Goal: Transaction & Acquisition: Download file/media

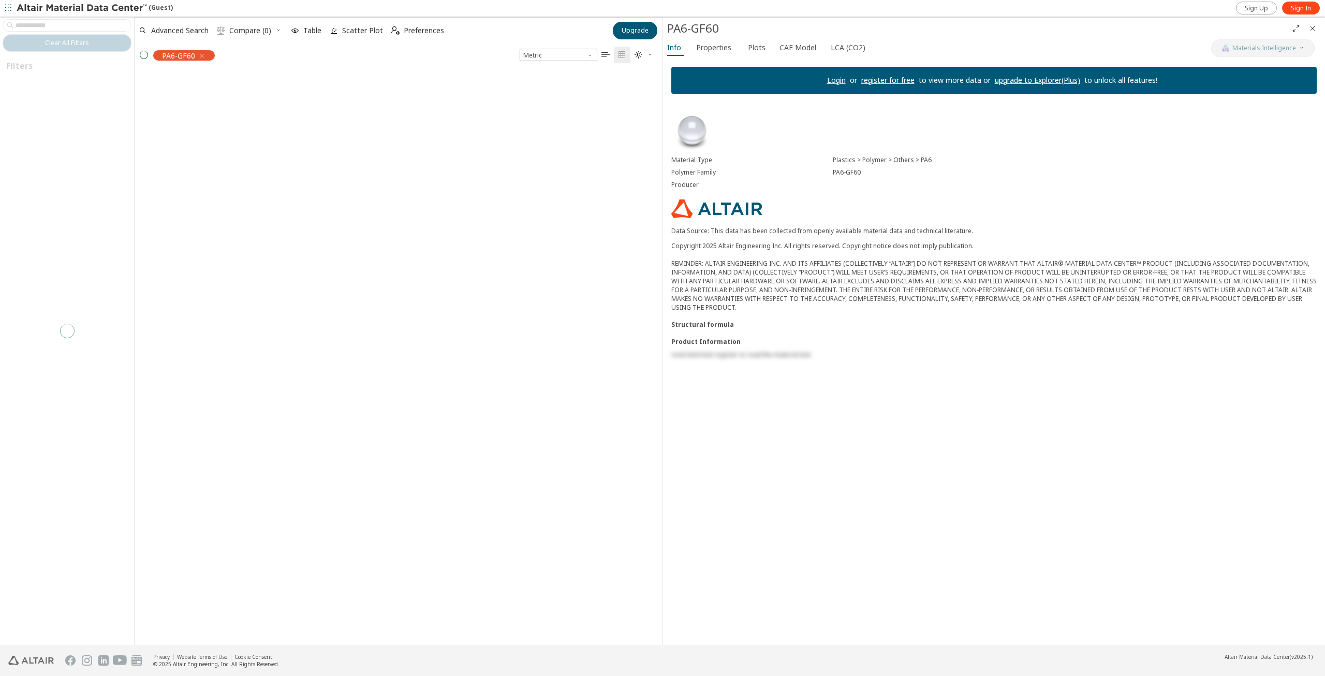
scroll to position [8, 8]
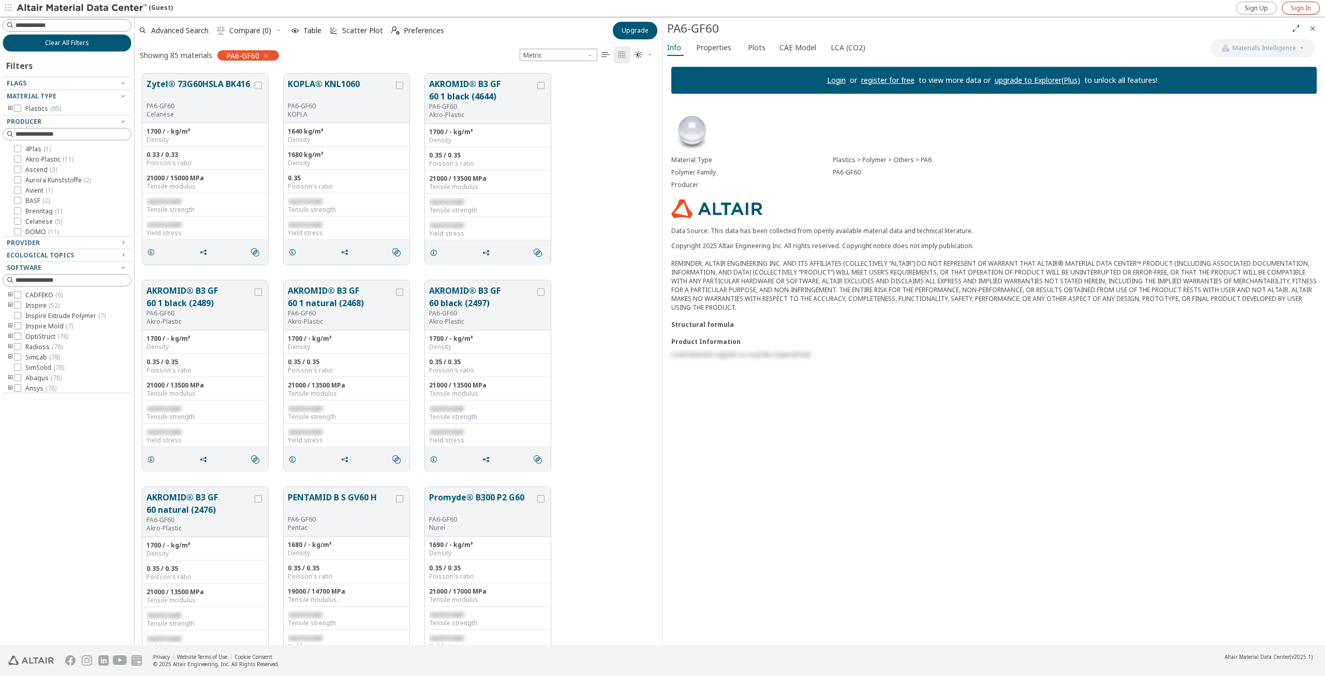
click at [1306, 8] on span "Sign In" at bounding box center [1301, 8] width 20 height 8
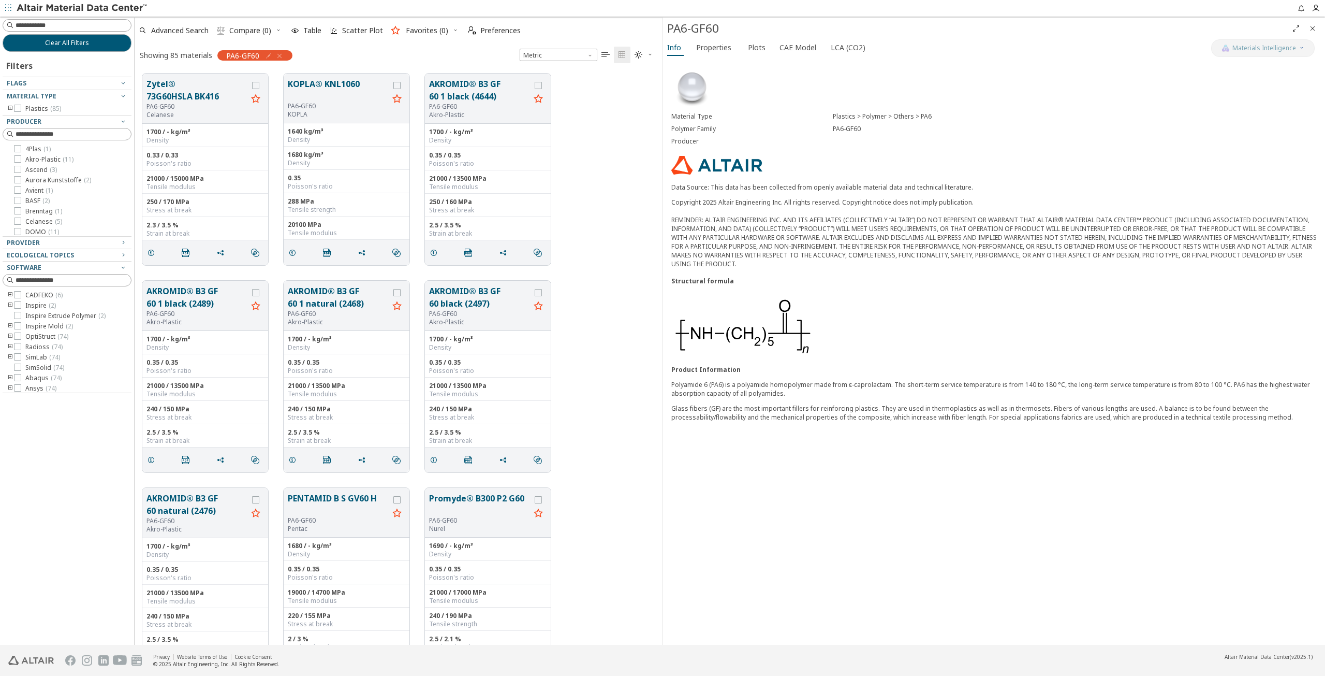
scroll to position [8, 8]
click at [177, 98] on button "Zytel® 73G60HSLA BK416" at bounding box center [197, 90] width 101 height 25
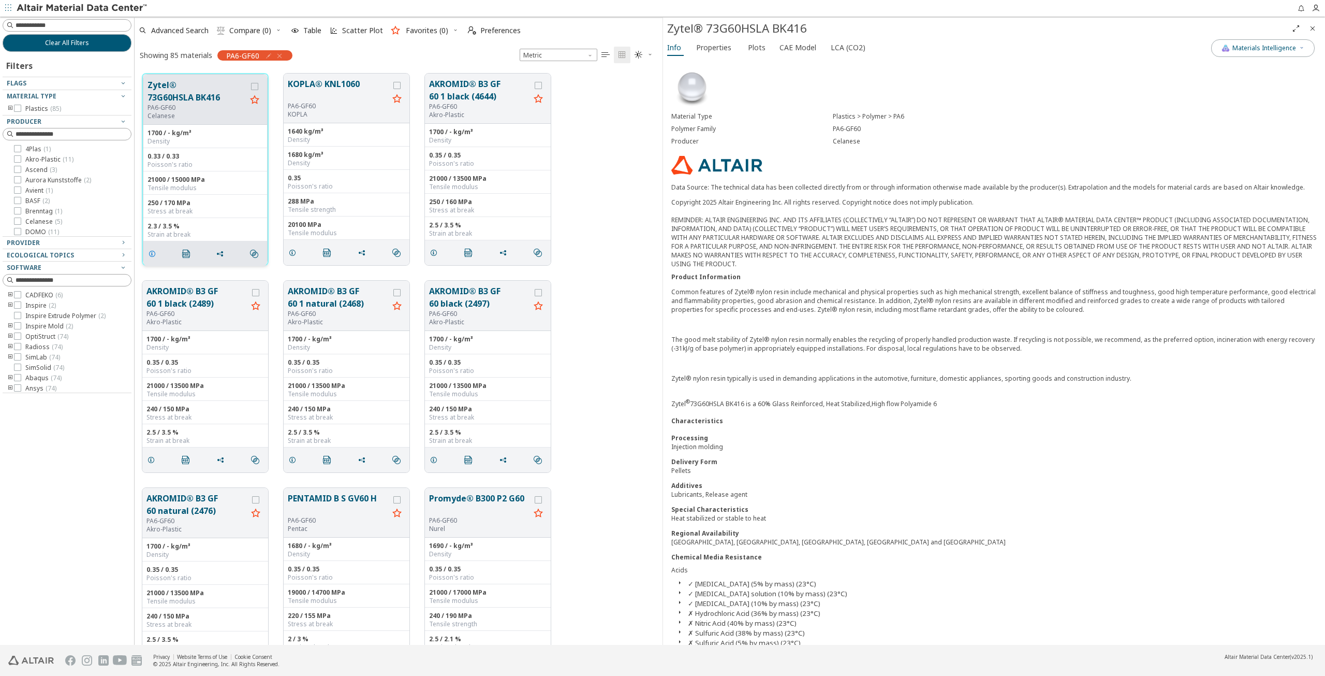
click at [155, 254] on icon "grid" at bounding box center [152, 254] width 8 height 8
click at [183, 257] on icon "" at bounding box center [186, 254] width 8 height 8
click at [1012, 62] on div "Material Type Plastics > Polymer > PA6 Polymer Family PA6-GF60 Producer Celanes…" at bounding box center [994, 620] width 662 height 1124
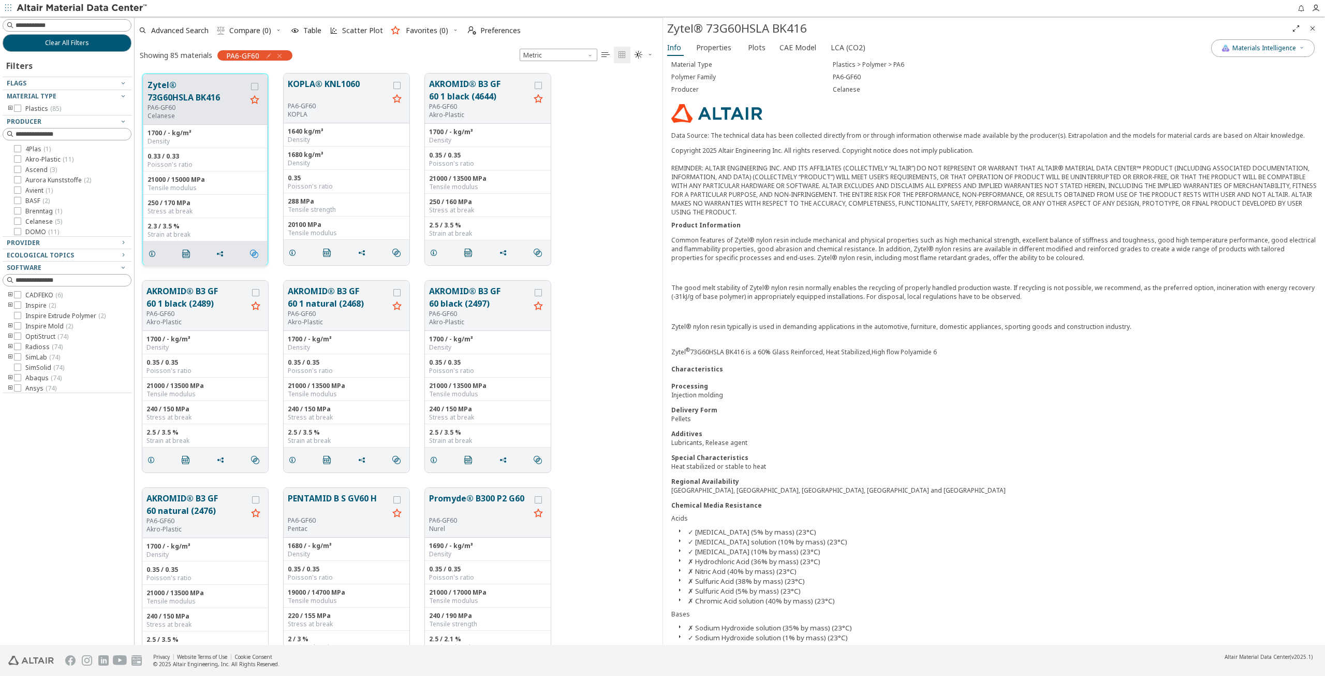
click at [253, 254] on icon "" at bounding box center [254, 254] width 8 height 8
click at [267, 273] on span "Similar Mechanical Properties" at bounding box center [299, 273] width 99 height 17
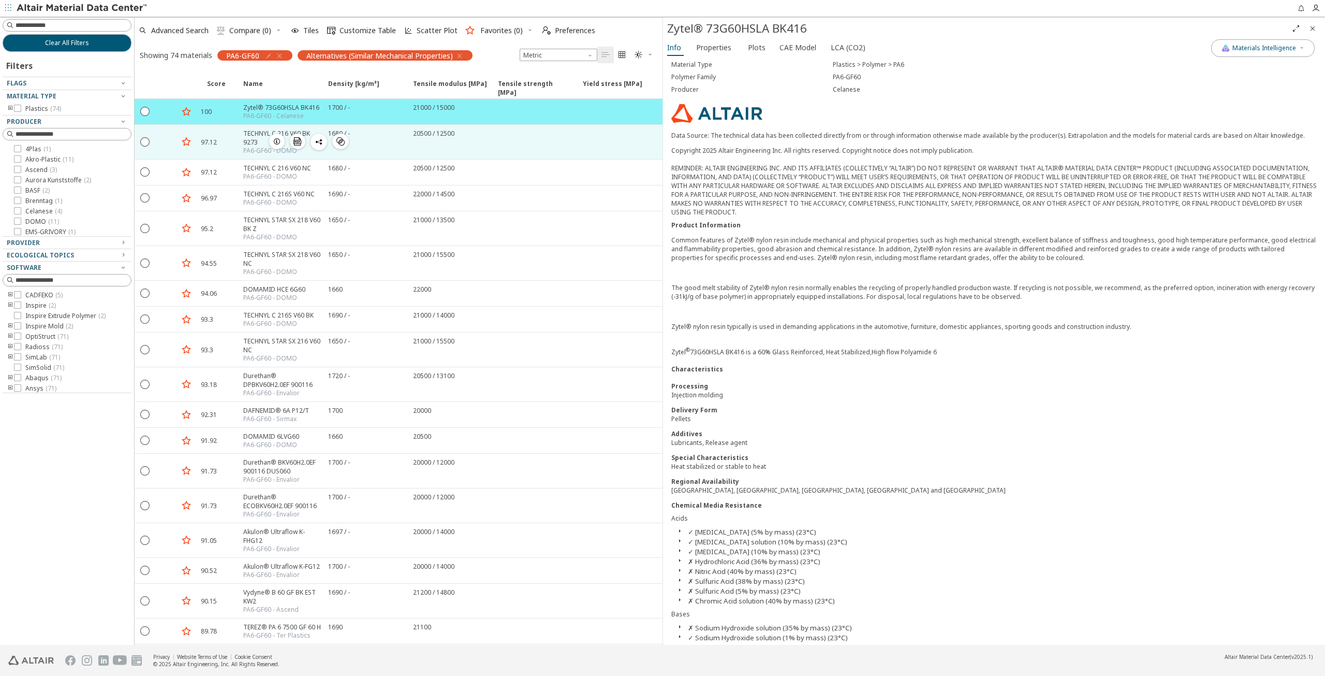
click at [273, 141] on icon "button" at bounding box center [277, 141] width 8 height 8
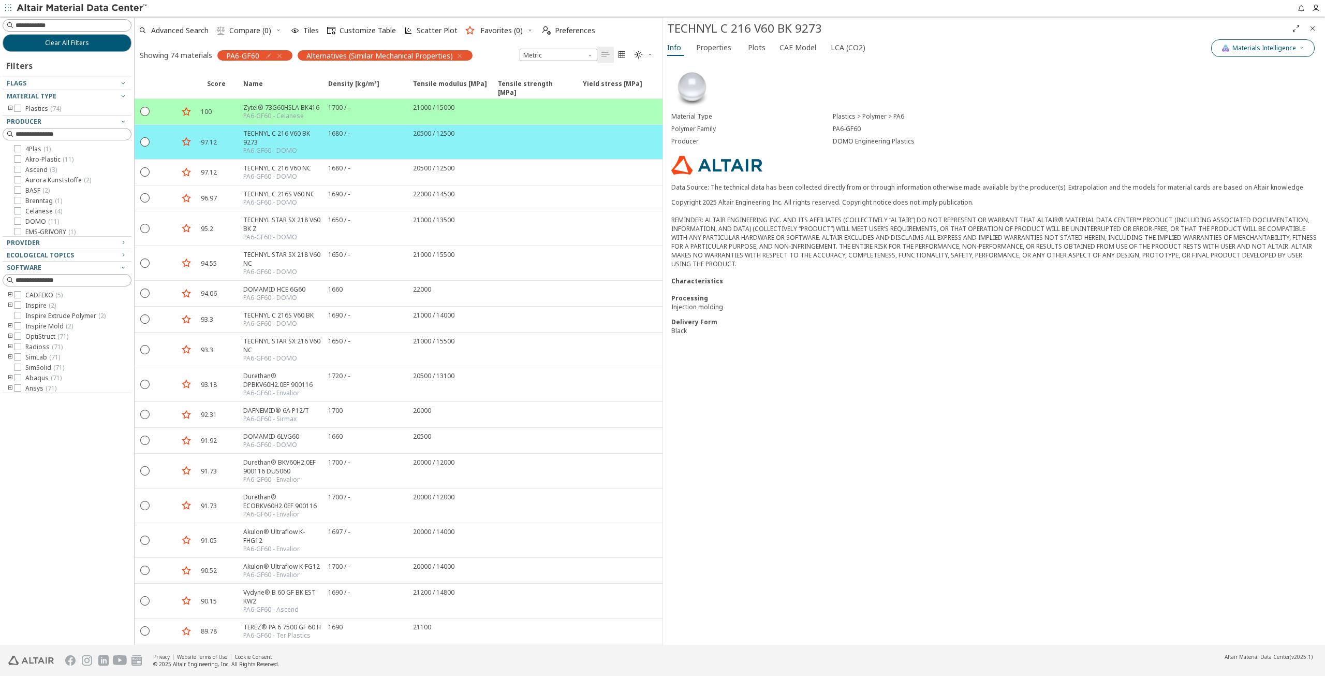
click at [1294, 48] on span "Materials Intelligence" at bounding box center [1265, 48] width 64 height 8
click at [704, 49] on span "Properties" at bounding box center [713, 47] width 35 height 17
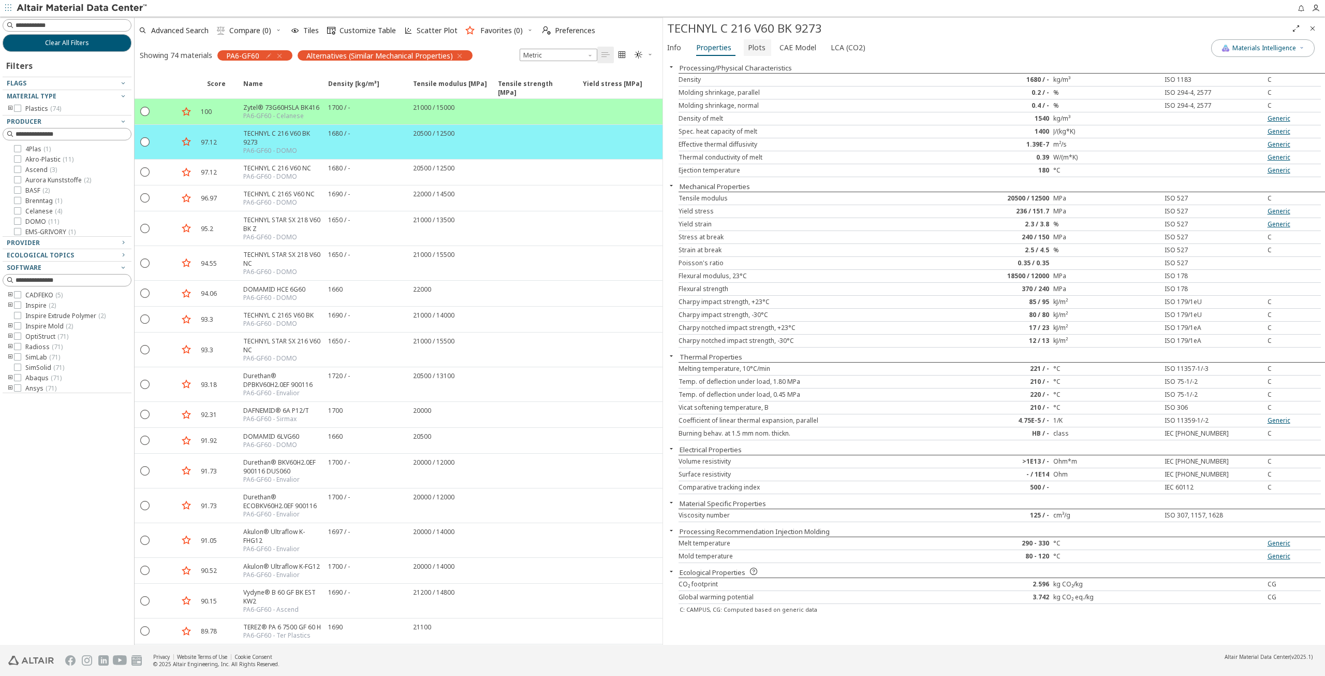
click at [751, 51] on span "Plots" at bounding box center [757, 47] width 18 height 17
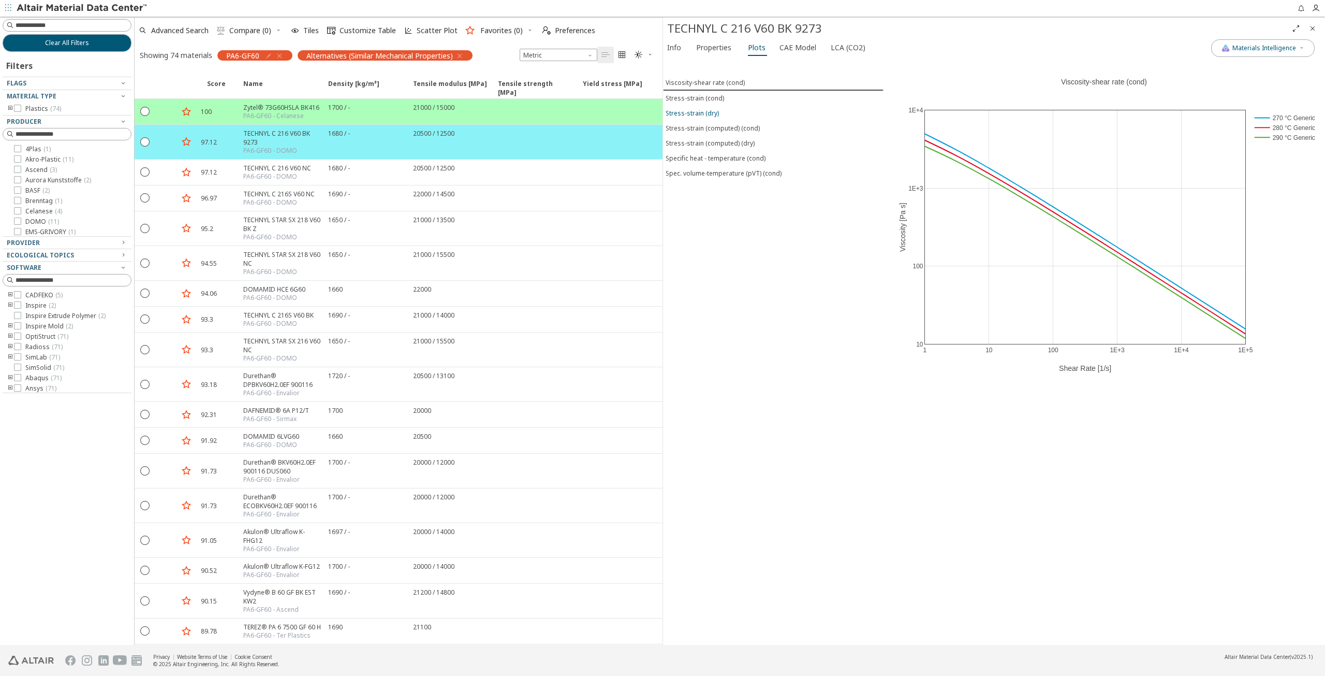
click at [695, 114] on div "Stress-strain (dry)" at bounding box center [692, 113] width 53 height 9
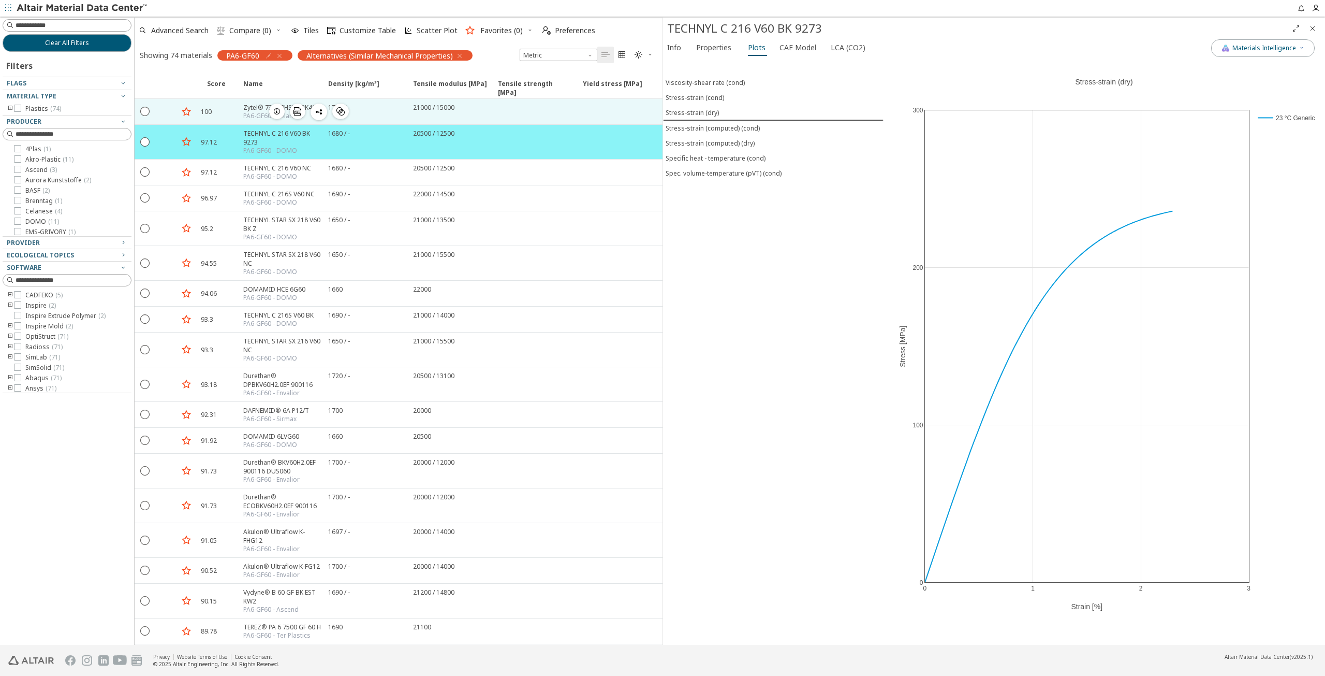
click at [278, 118] on span "button" at bounding box center [277, 112] width 12 height 16
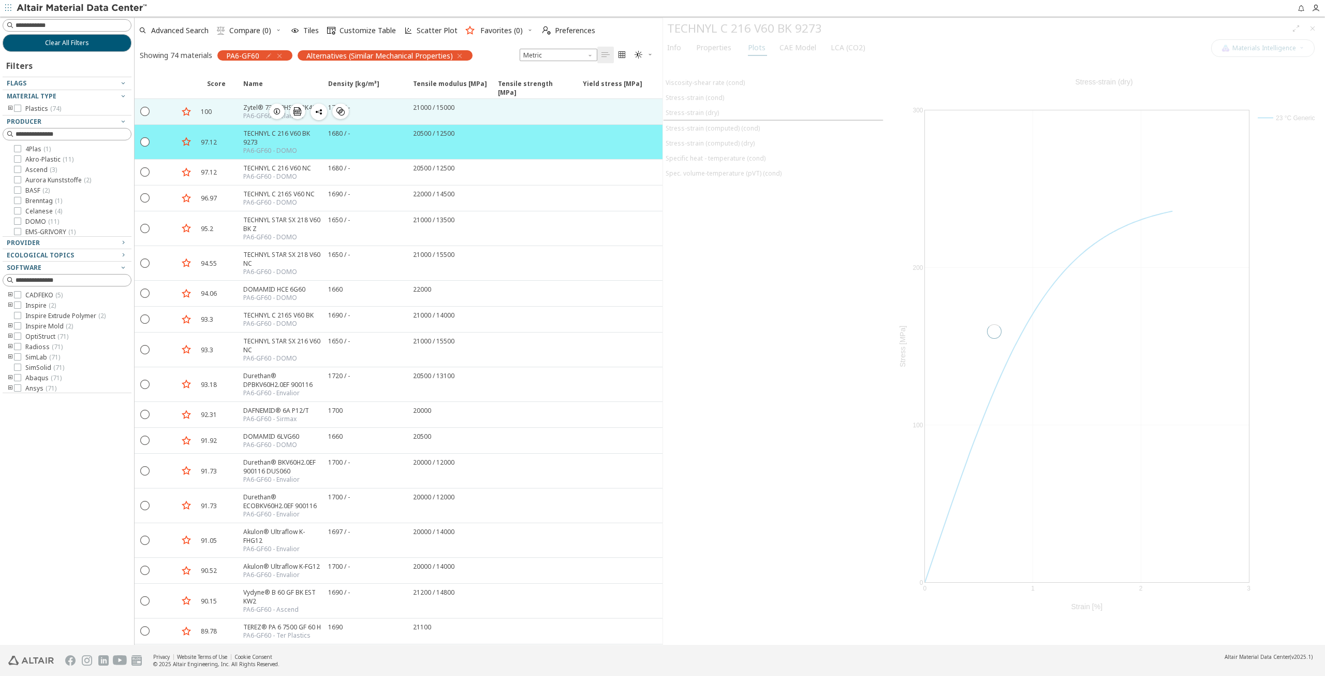
click at [237, 121] on div "100" at bounding box center [219, 111] width 36 height 25
click at [239, 116] on div "Zytel® 73G60HSLA BK416 PA6-GF60 - Celanese  " at bounding box center [279, 111] width 85 height 25
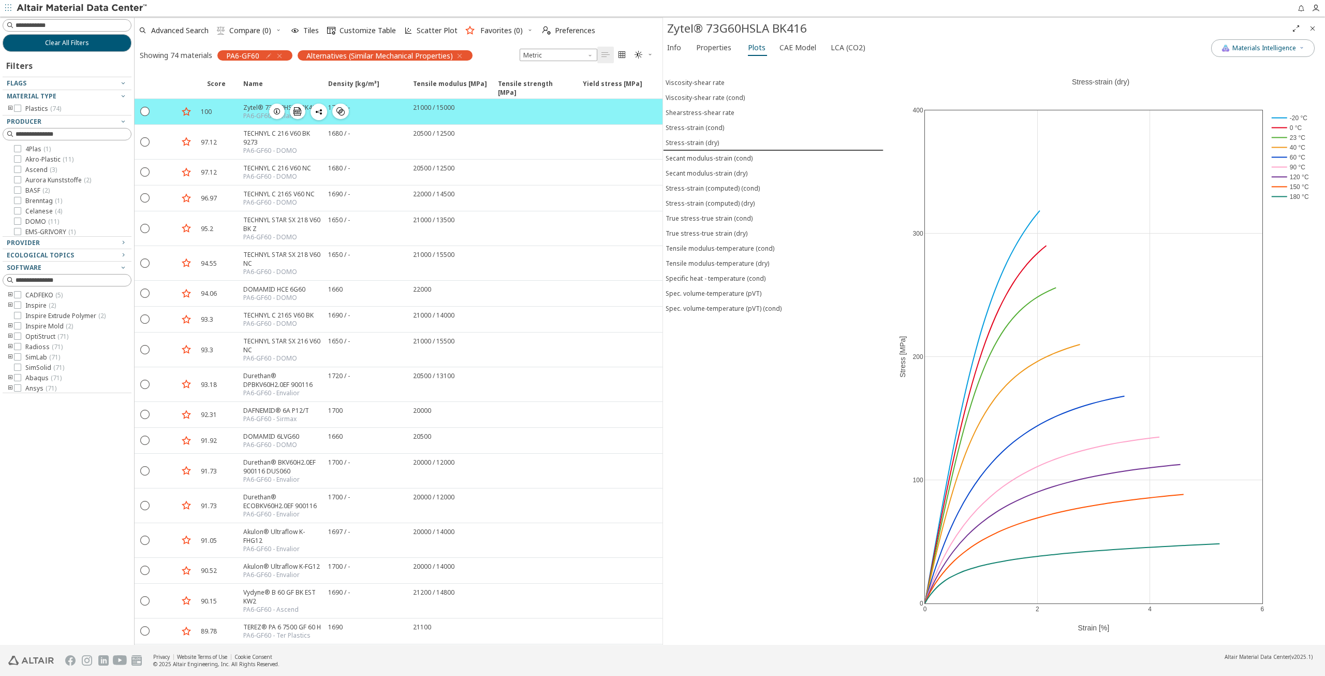
click at [274, 112] on icon "button" at bounding box center [277, 111] width 8 height 8
click at [789, 47] on span "CAE Model" at bounding box center [798, 47] width 37 height 17
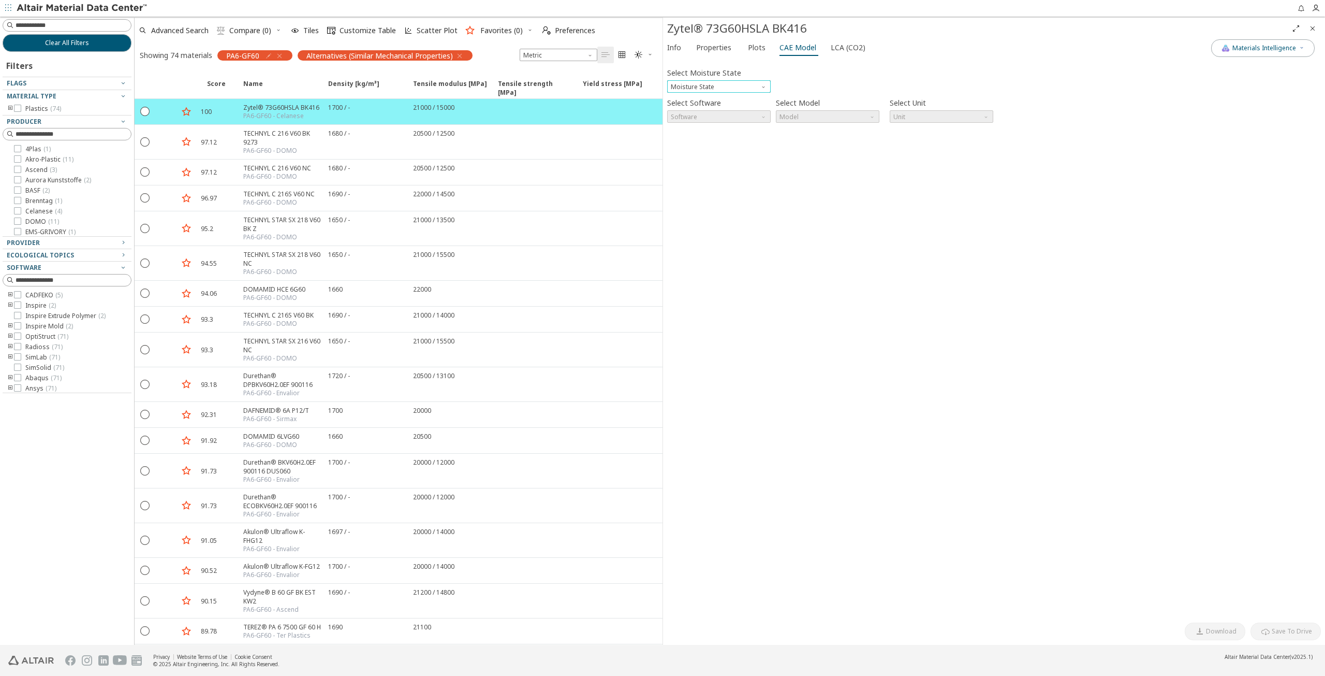
click at [769, 85] on span "Moisture State" at bounding box center [719, 86] width 104 height 12
click at [725, 109] on span "Conditioned" at bounding box center [718, 111] width 95 height 7
click at [763, 115] on span "Software" at bounding box center [764, 114] width 8 height 8
click at [762, 116] on span "Software" at bounding box center [764, 114] width 8 height 8
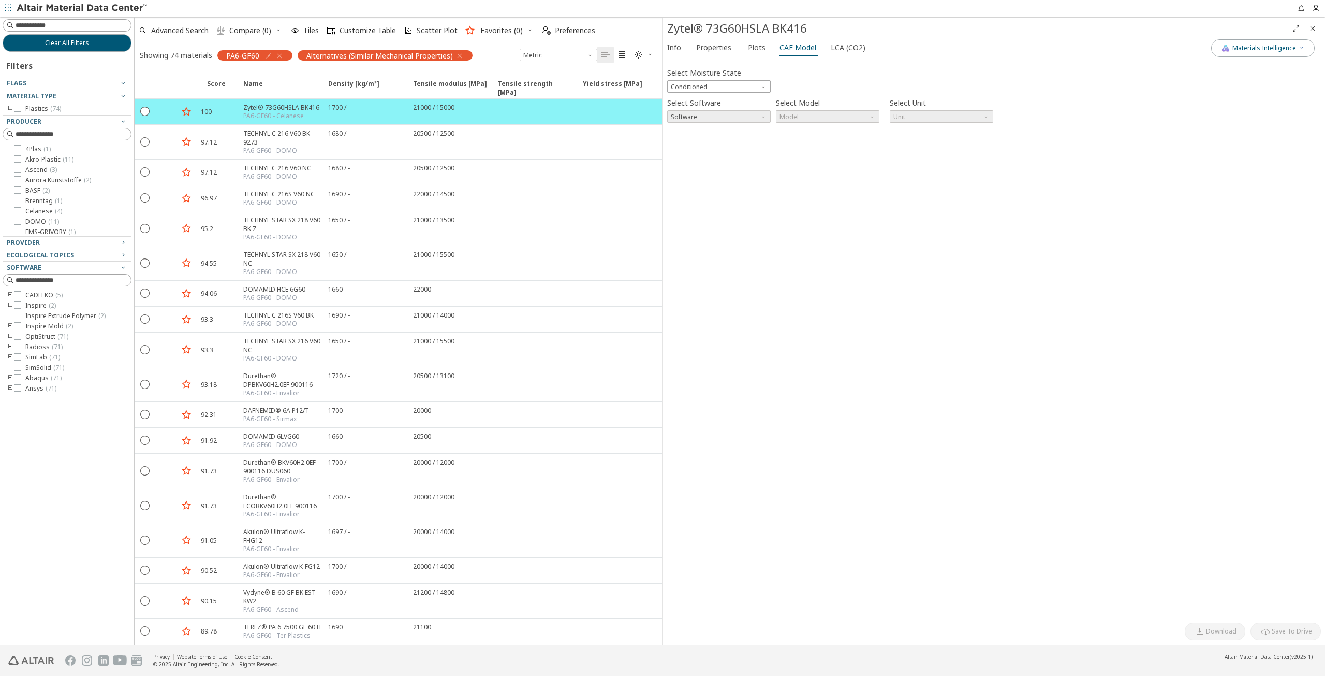
click at [762, 116] on span "Software" at bounding box center [764, 114] width 8 height 8
click at [778, 155] on div "Select Moisture State Conditioned Select Software Software Select Model Model S…" at bounding box center [994, 340] width 654 height 554
click at [745, 88] on span "Conditioned" at bounding box center [719, 86] width 104 height 12
click at [404, 113] on div "1700 / -" at bounding box center [364, 111] width 85 height 25
click at [147, 111] on icon "" at bounding box center [145, 110] width 9 height 9
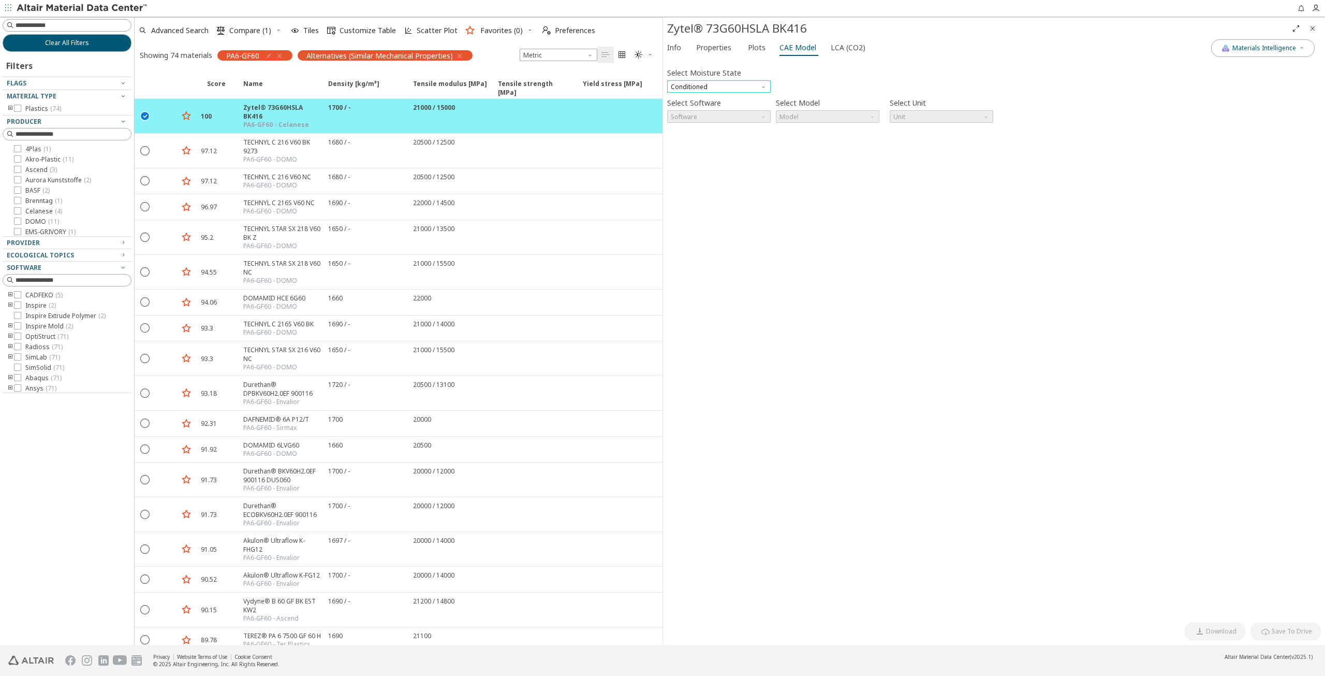
click at [747, 85] on span "Conditioned" at bounding box center [719, 86] width 104 height 12
click at [713, 101] on span "Dry" at bounding box center [718, 99] width 95 height 7
click at [724, 141] on div "Select Moisture State Dry Select Software Software Select Model Model Select Un…" at bounding box center [994, 340] width 654 height 554
click at [745, 118] on span "Software" at bounding box center [719, 116] width 104 height 12
click at [724, 140] on span "OptiStruct" at bounding box center [718, 141] width 95 height 7
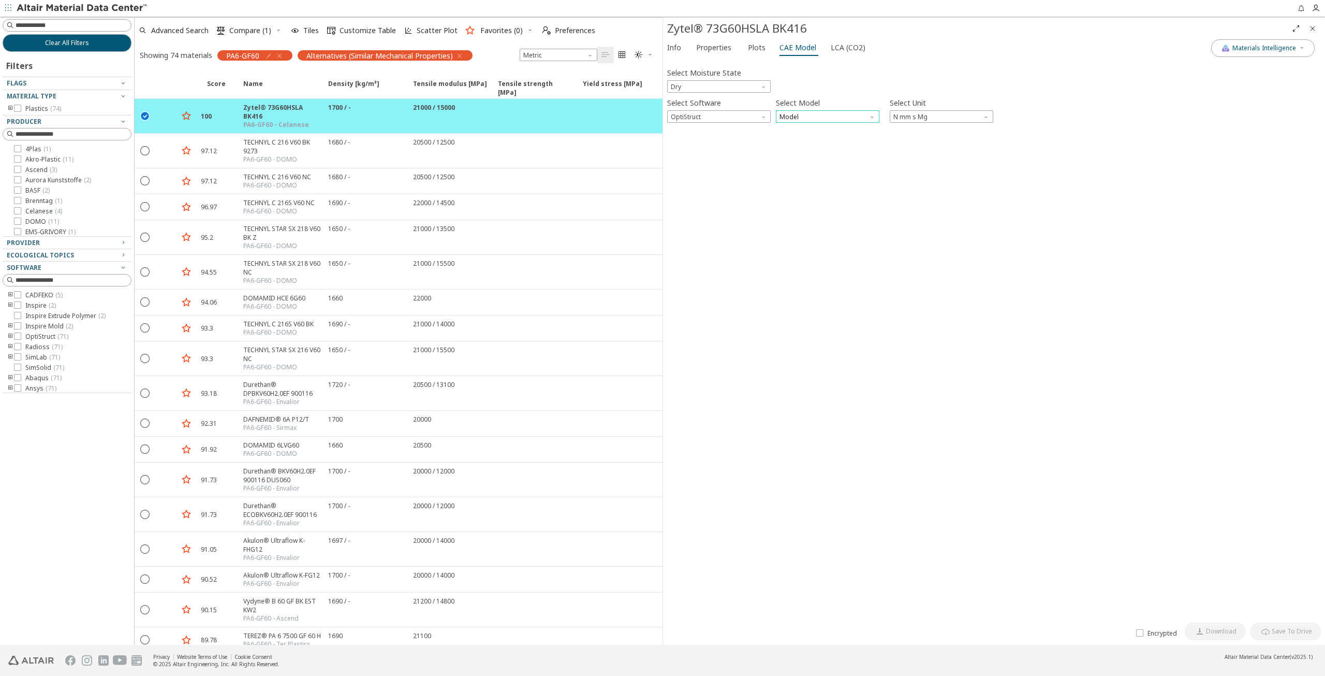
click at [822, 118] on span "Model" at bounding box center [828, 116] width 104 height 12
click at [815, 129] on span "Mat1" at bounding box center [827, 129] width 95 height 7
click at [963, 118] on span "N mm s Mg" at bounding box center [942, 116] width 104 height 12
click at [1112, 193] on div "Select Moisture State Dry Select Software OptiStruct Select Model Mat1 Select U…" at bounding box center [994, 340] width 654 height 554
click at [1084, 178] on div "Select Moisture State Dry Select Software OptiStruct Select Model Mat1 Select U…" at bounding box center [994, 340] width 654 height 554
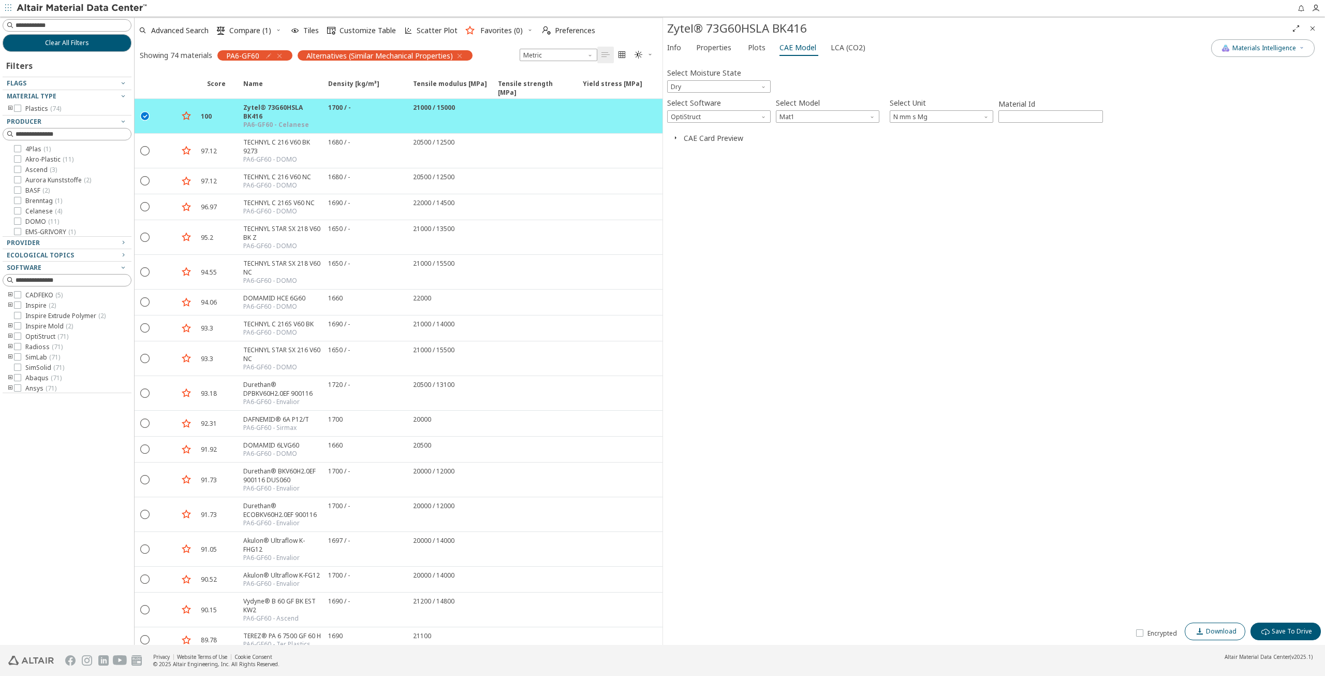
click at [1229, 629] on span "Download" at bounding box center [1221, 631] width 31 height 8
click at [872, 121] on span "Mat1" at bounding box center [828, 116] width 104 height 12
click at [872, 120] on span "Mat1" at bounding box center [828, 116] width 104 height 12
click at [871, 120] on span "Mat1" at bounding box center [828, 116] width 104 height 12
click at [840, 142] on span "MatS1" at bounding box center [827, 141] width 95 height 7
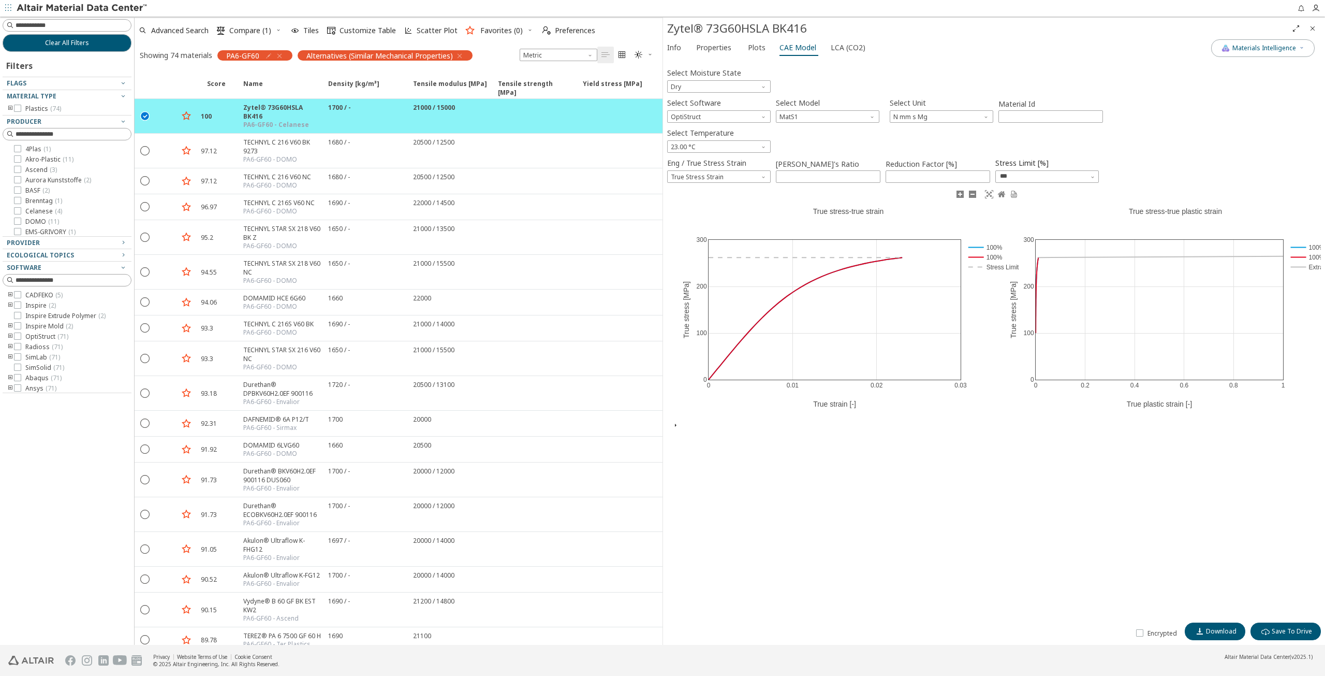
click at [966, 248] on rect at bounding box center [993, 247] width 54 height 10
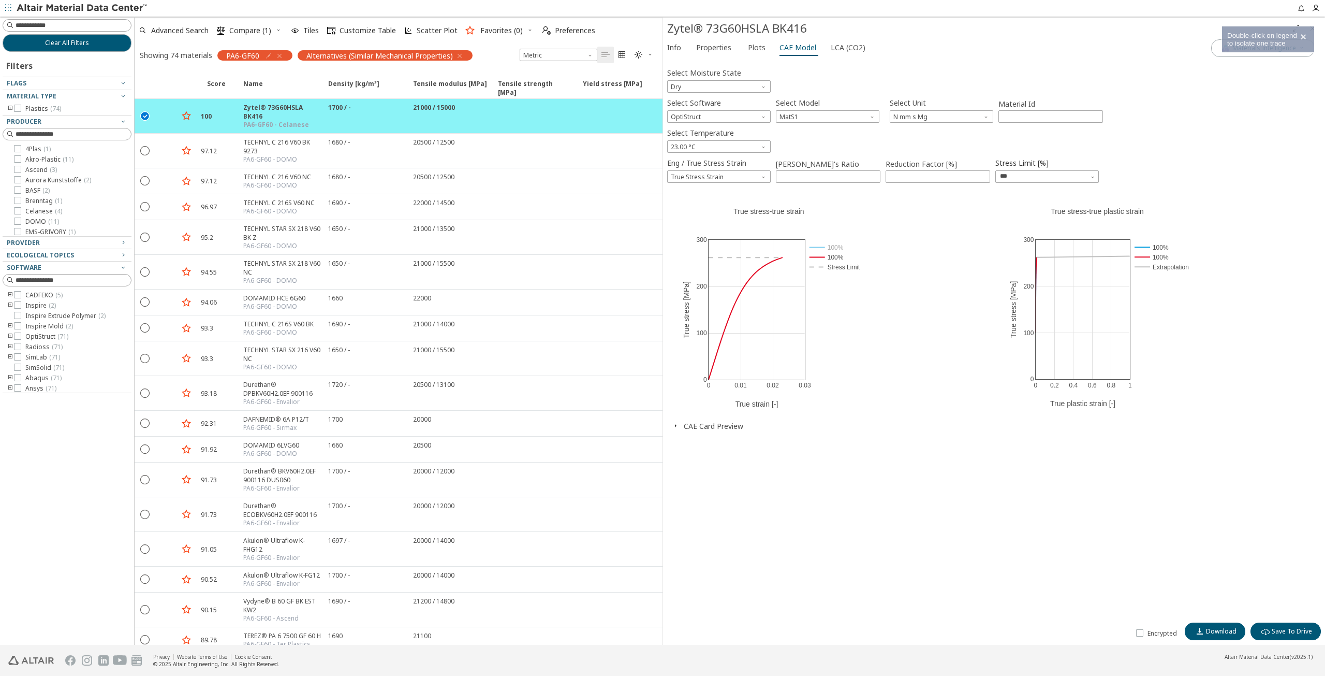
click at [753, 77] on div "Select Moisture State Dry" at bounding box center [719, 78] width 104 height 27
click at [745, 87] on span "Dry" at bounding box center [719, 86] width 104 height 12
click at [706, 110] on span "Conditioned" at bounding box center [690, 112] width 37 height 8
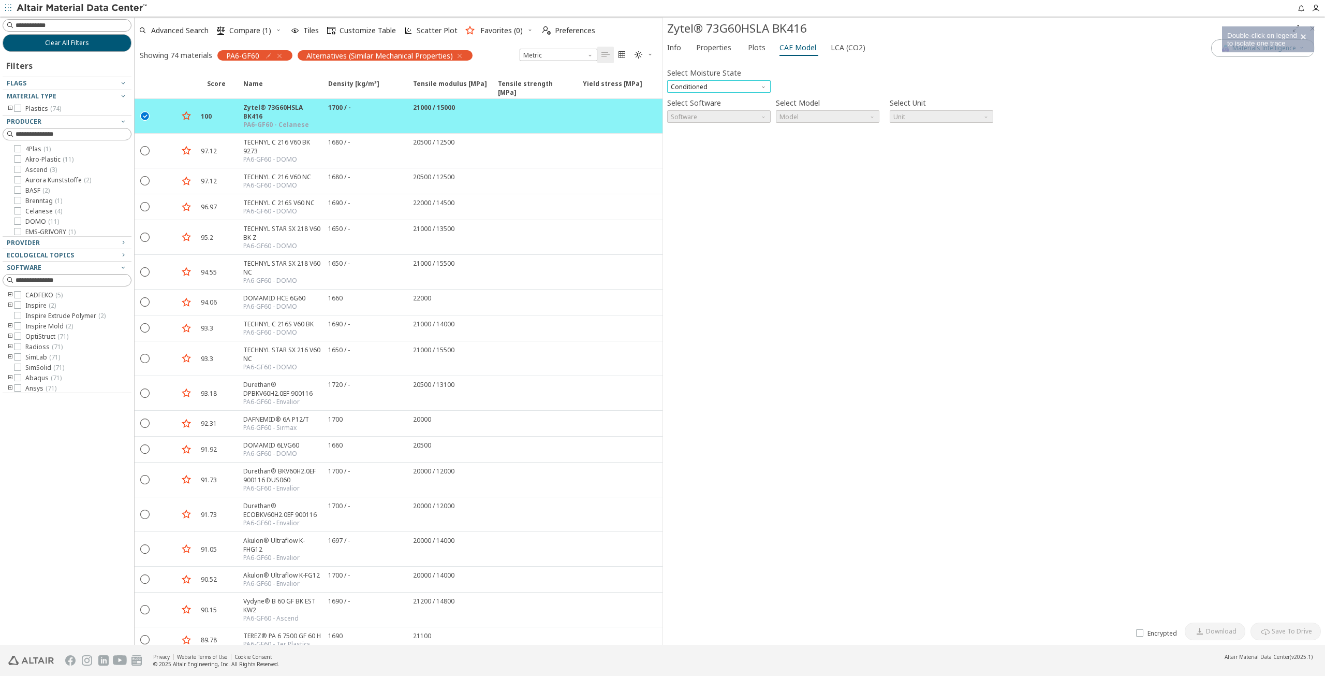
click at [741, 90] on span "Conditioned" at bounding box center [719, 86] width 104 height 12
click at [715, 102] on span "Dry" at bounding box center [718, 99] width 95 height 7
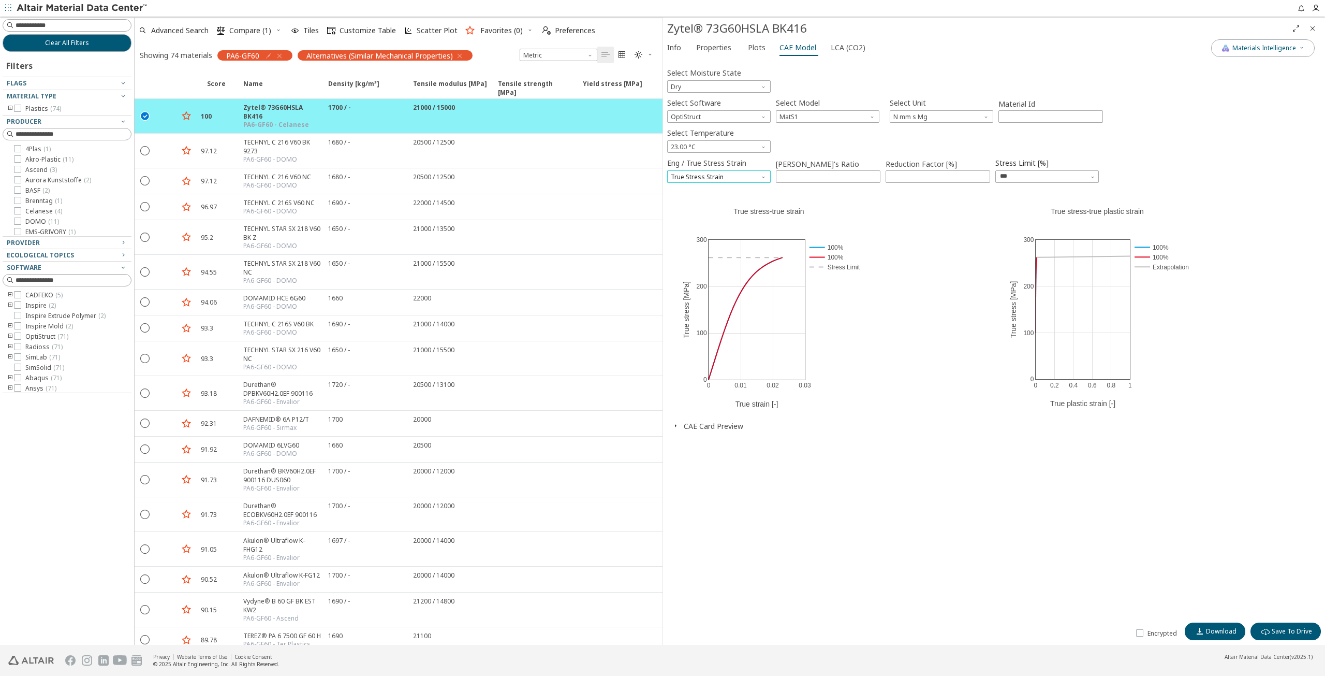
click at [759, 177] on span "True Stress Strain" at bounding box center [719, 176] width 104 height 12
click at [727, 425] on button "CAE Card Preview" at bounding box center [714, 426] width 60 height 10
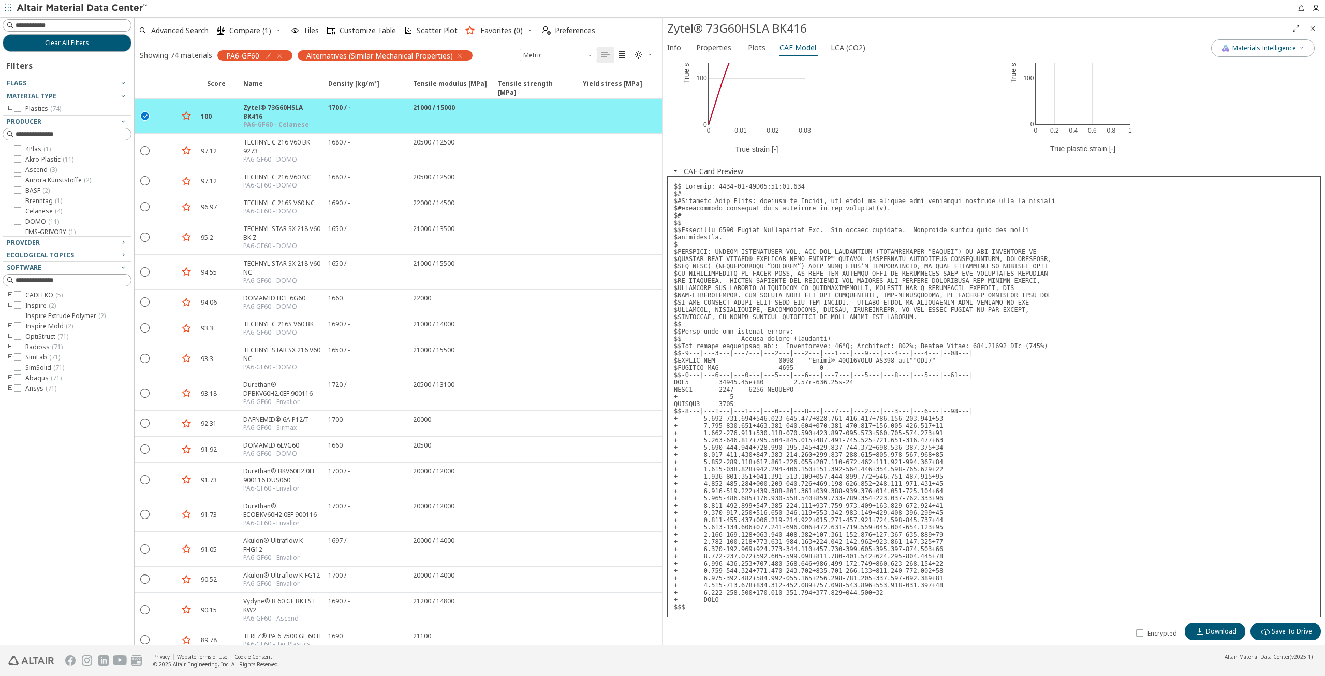
scroll to position [48, 0]
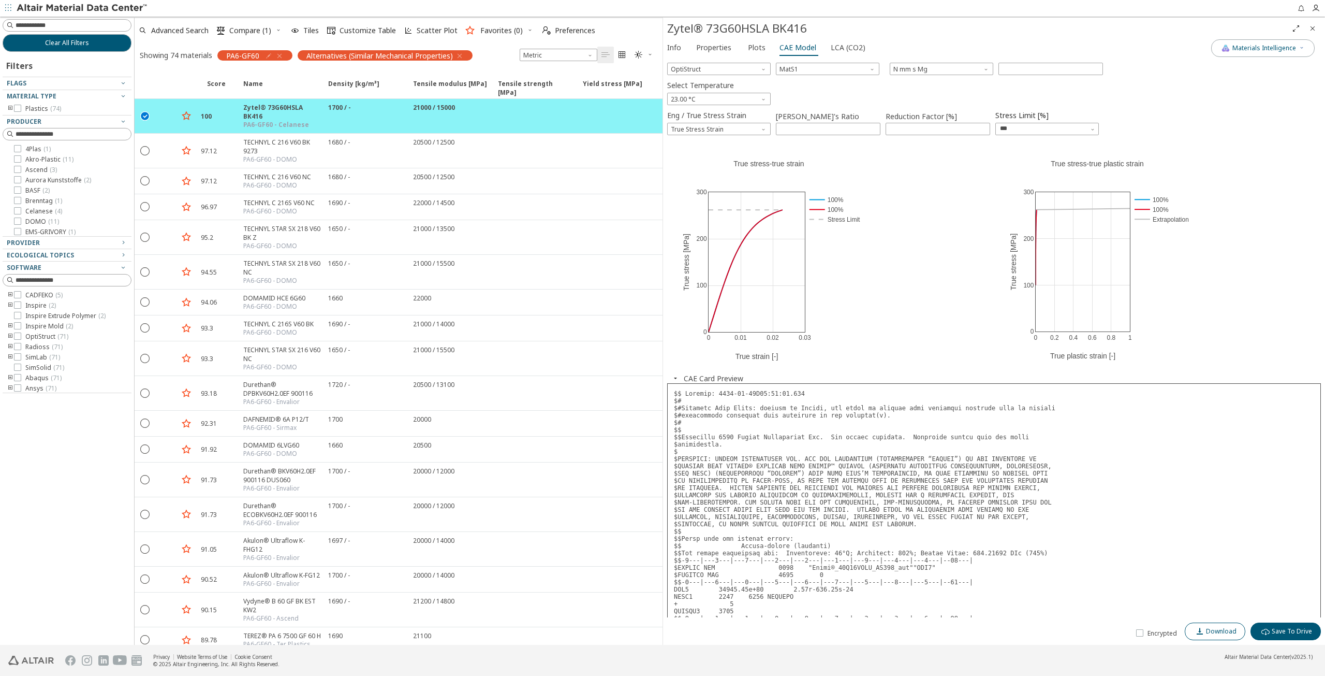
click at [1213, 631] on span "Download" at bounding box center [1221, 631] width 31 height 8
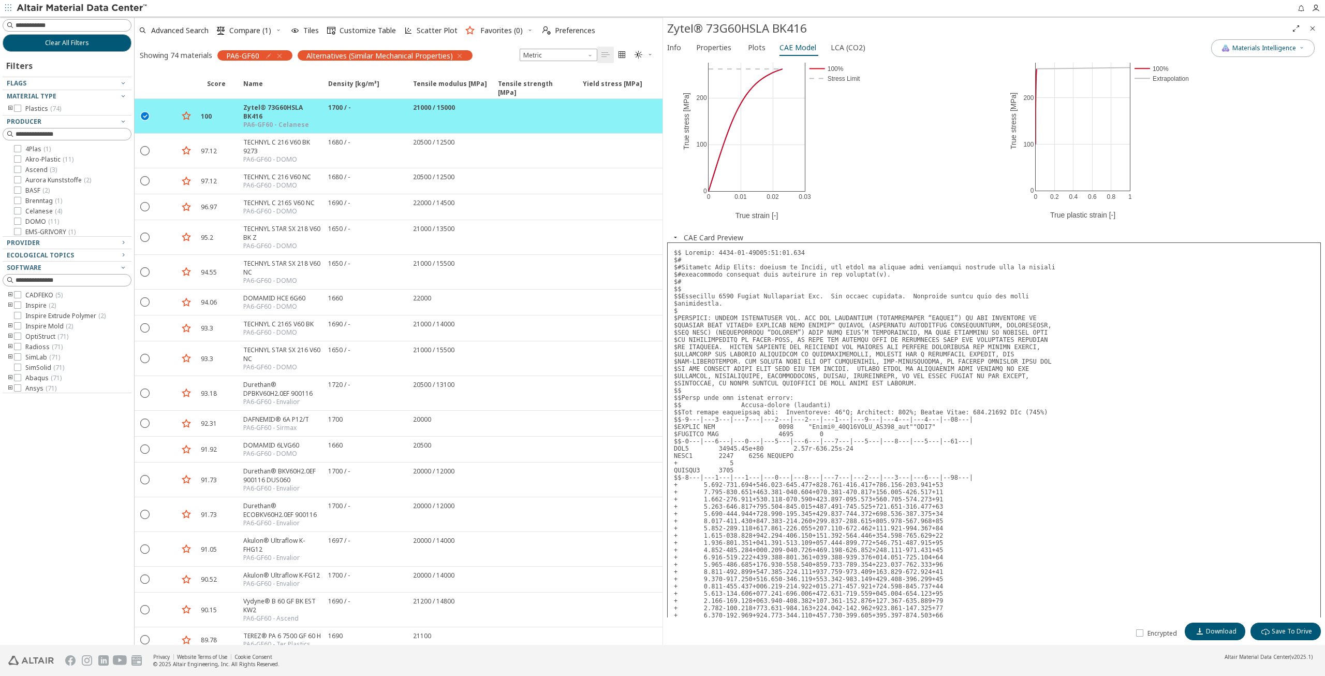
scroll to position [207, 0]
